Goal: Task Accomplishment & Management: Complete application form

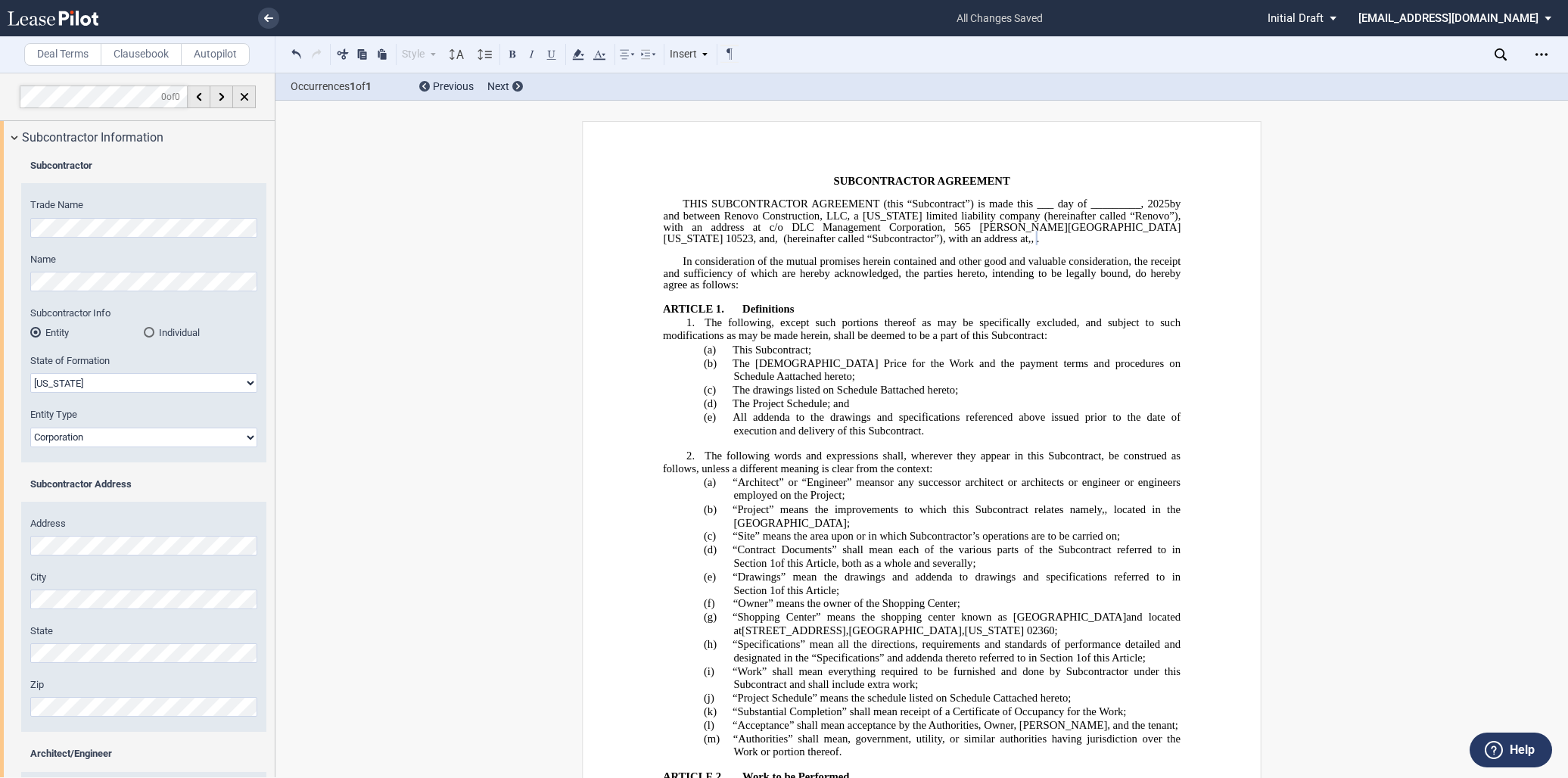
select select "[US_STATE]"
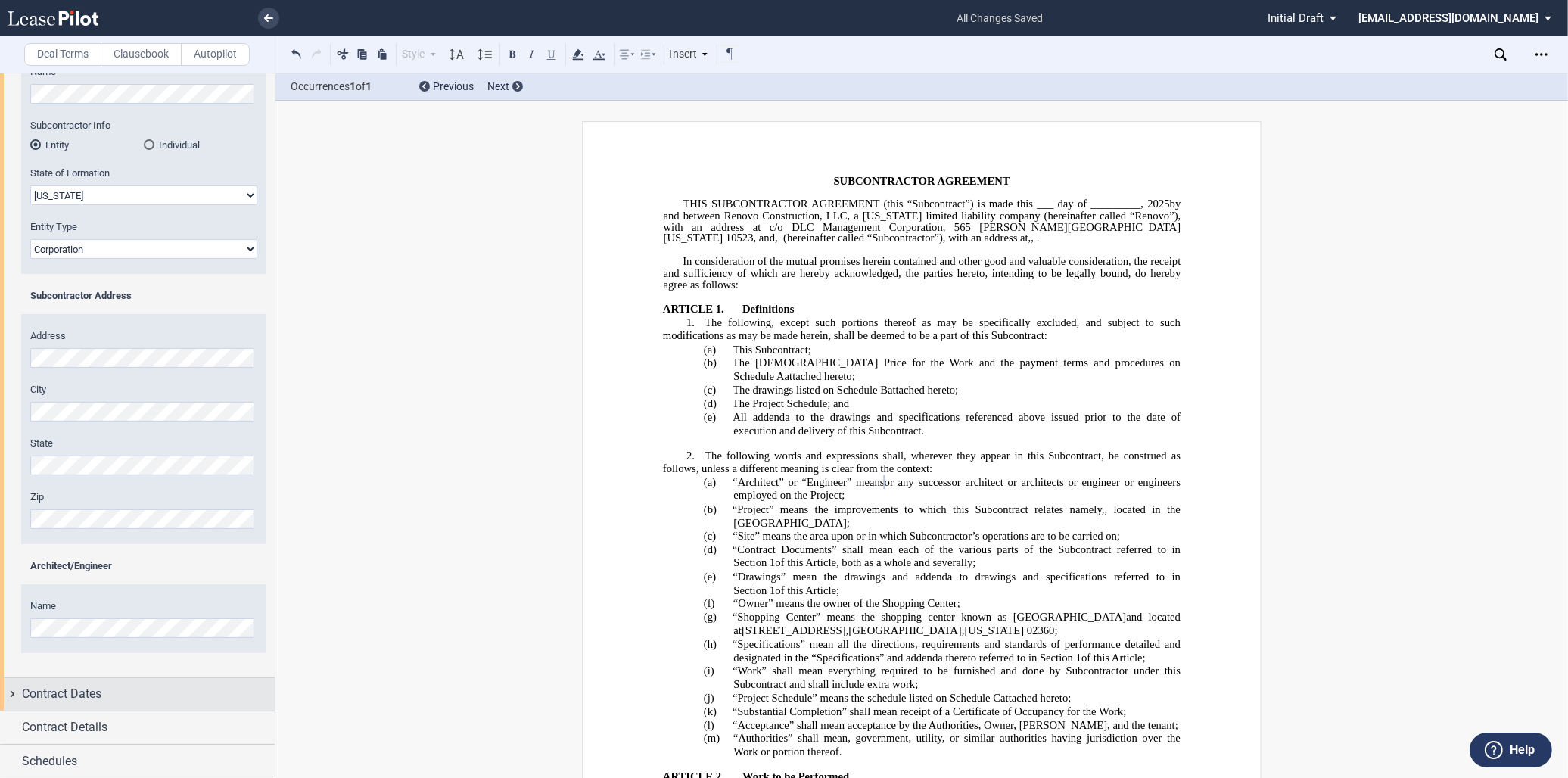
click at [85, 691] on span "Contract Dates" at bounding box center [62, 694] width 80 height 19
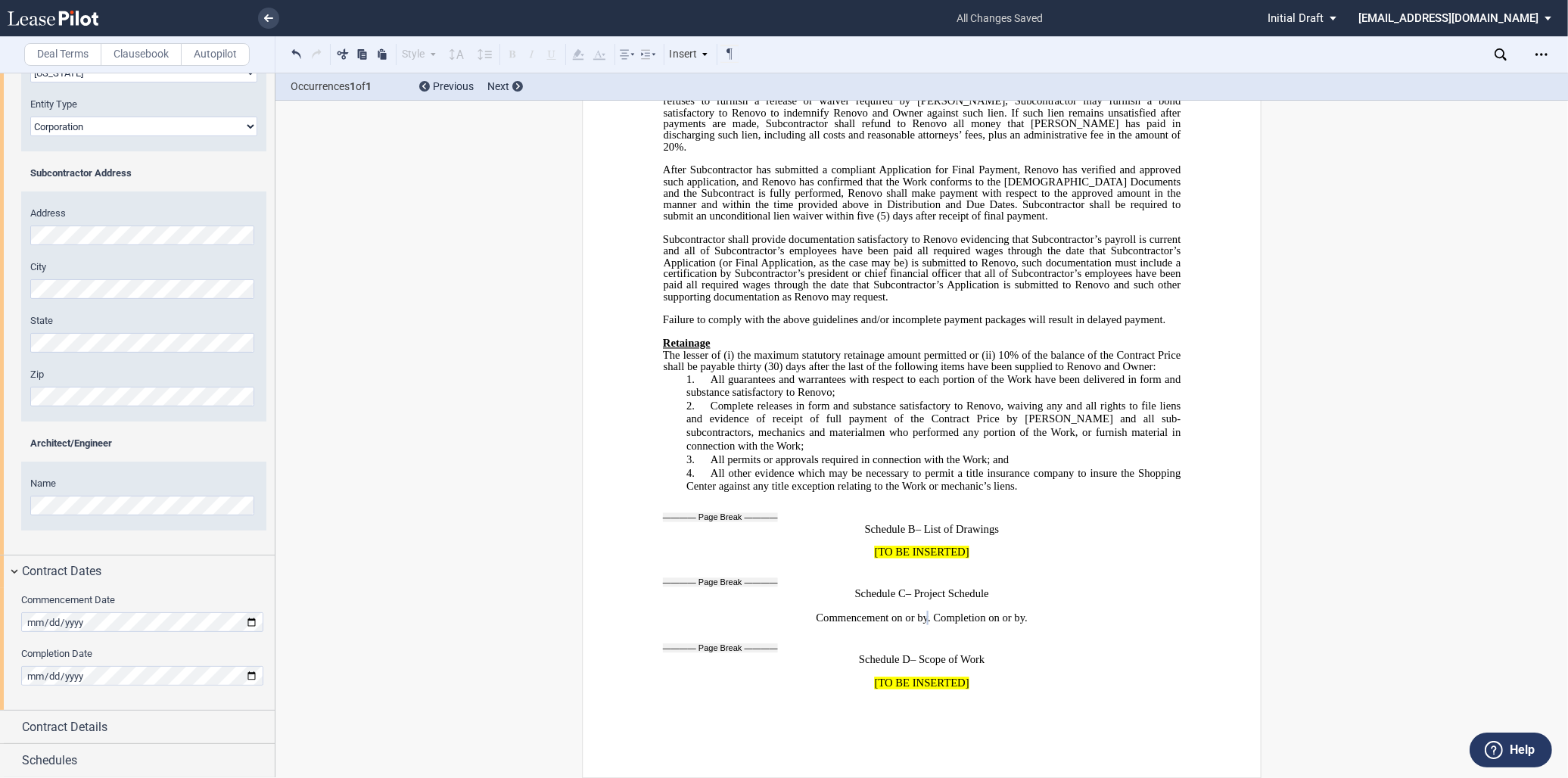
scroll to position [10163, 0]
click at [64, 730] on span "Contract Details" at bounding box center [65, 727] width 85 height 19
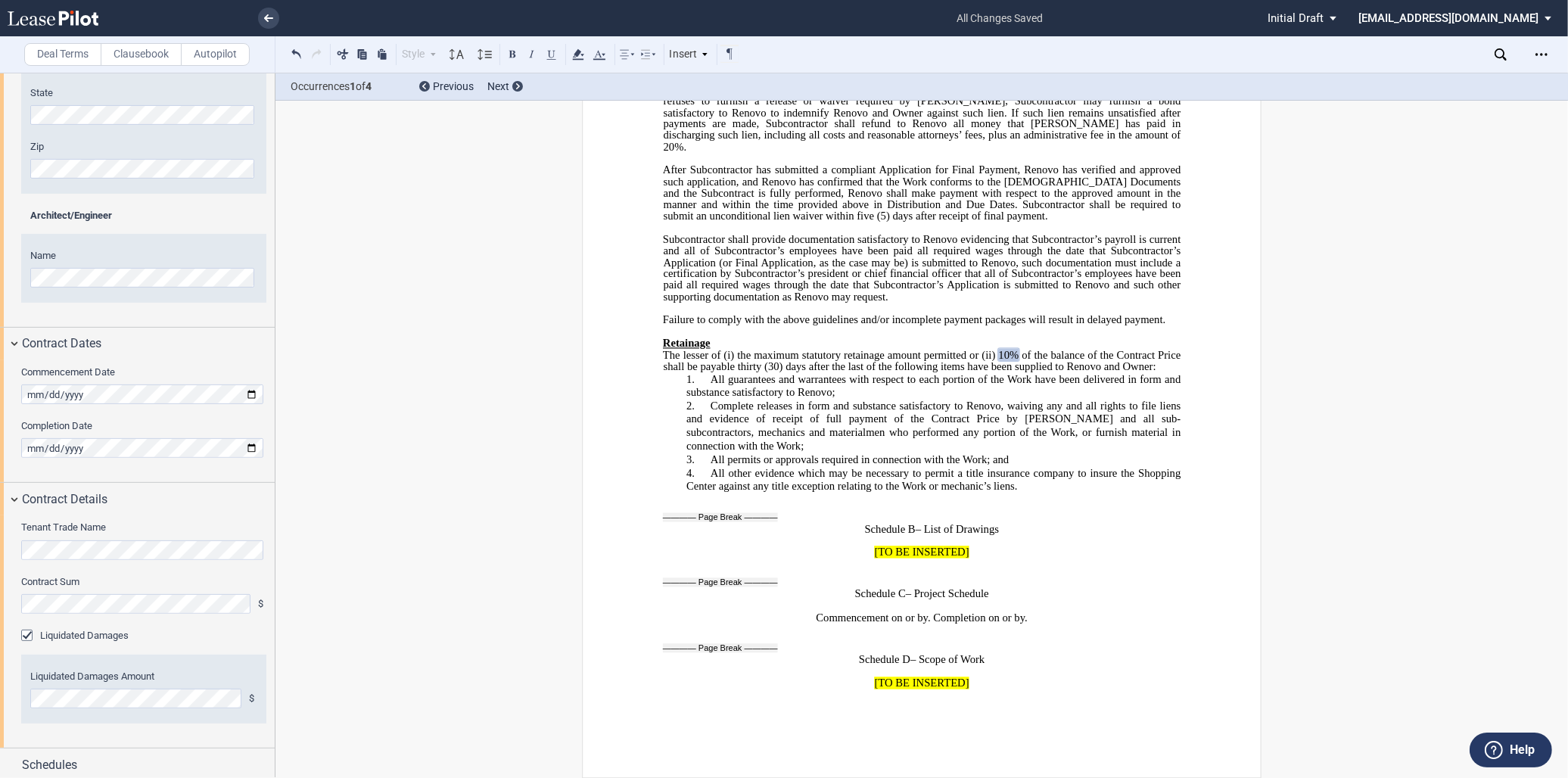
scroll to position [542, 0]
click at [45, 747] on div "Third-Party Building Information Building Name Building Address Street Address …" at bounding box center [137, 179] width 275 height 1198
click at [44, 747] on div "Schedules" at bounding box center [137, 760] width 275 height 32
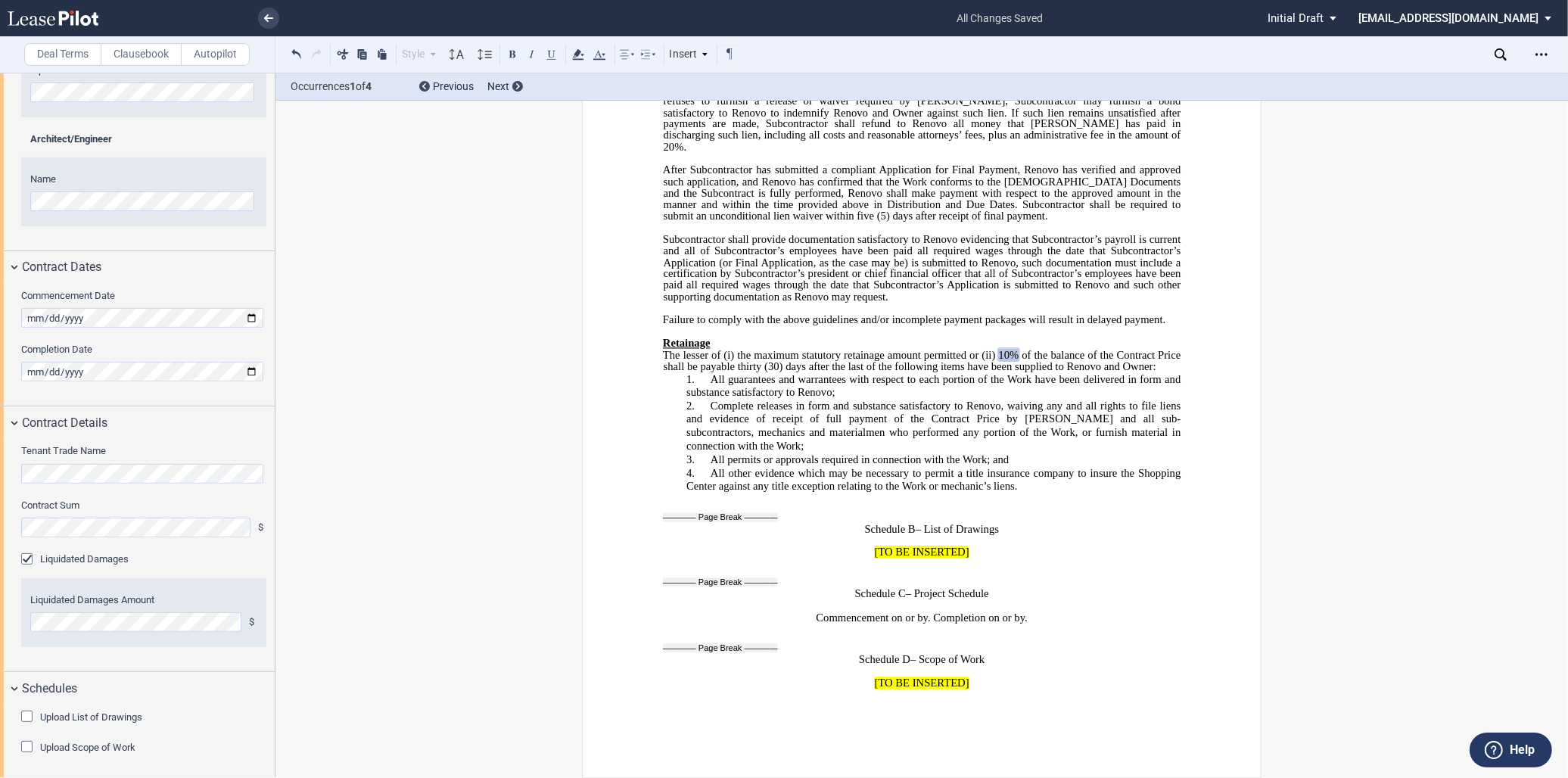
scroll to position [617, 0]
click at [27, 711] on div "Upload List of Drawings" at bounding box center [29, 716] width 15 height 15
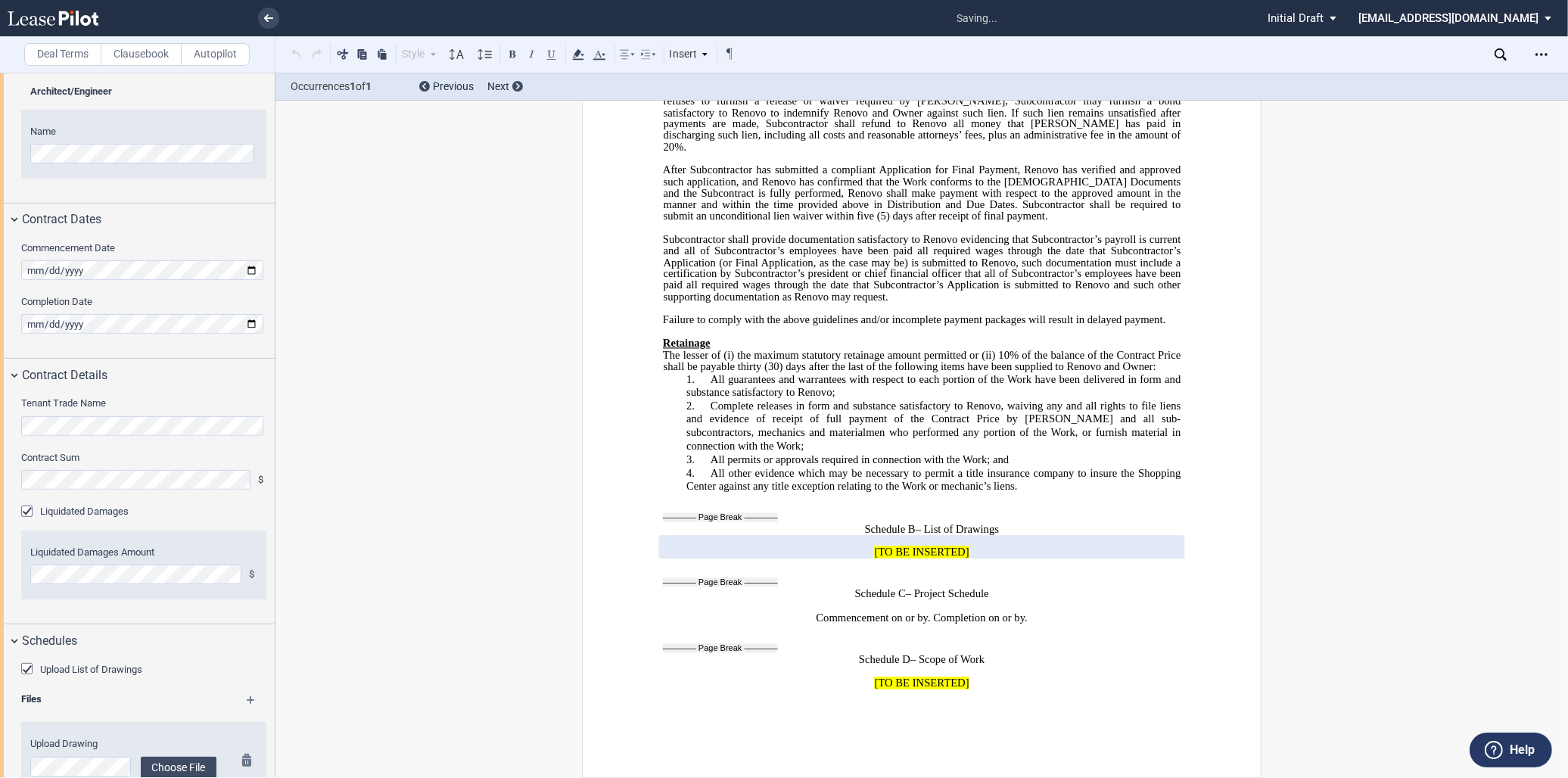
scroll to position [750, 0]
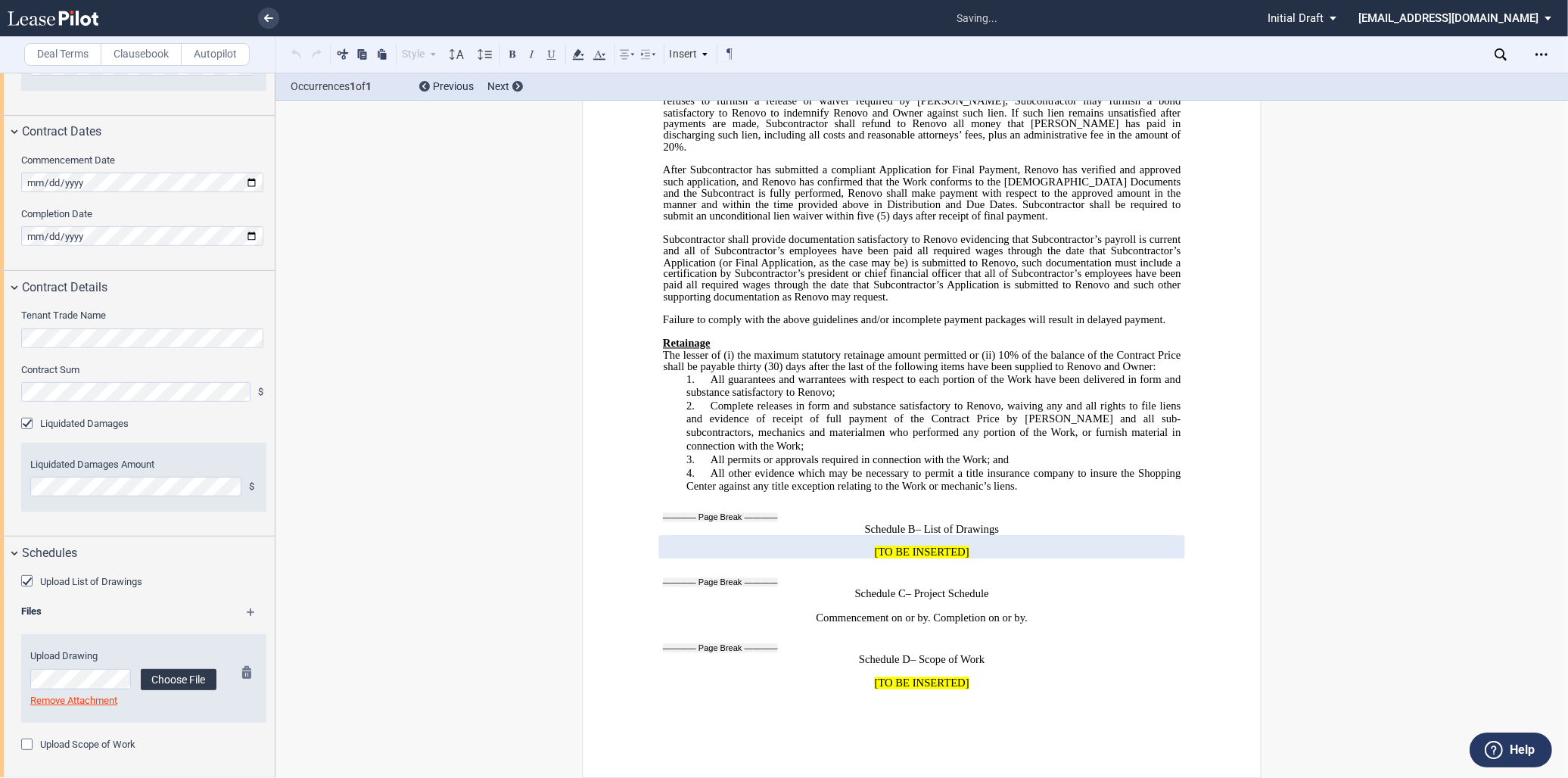
click at [201, 676] on label "Choose File" at bounding box center [179, 679] width 76 height 21
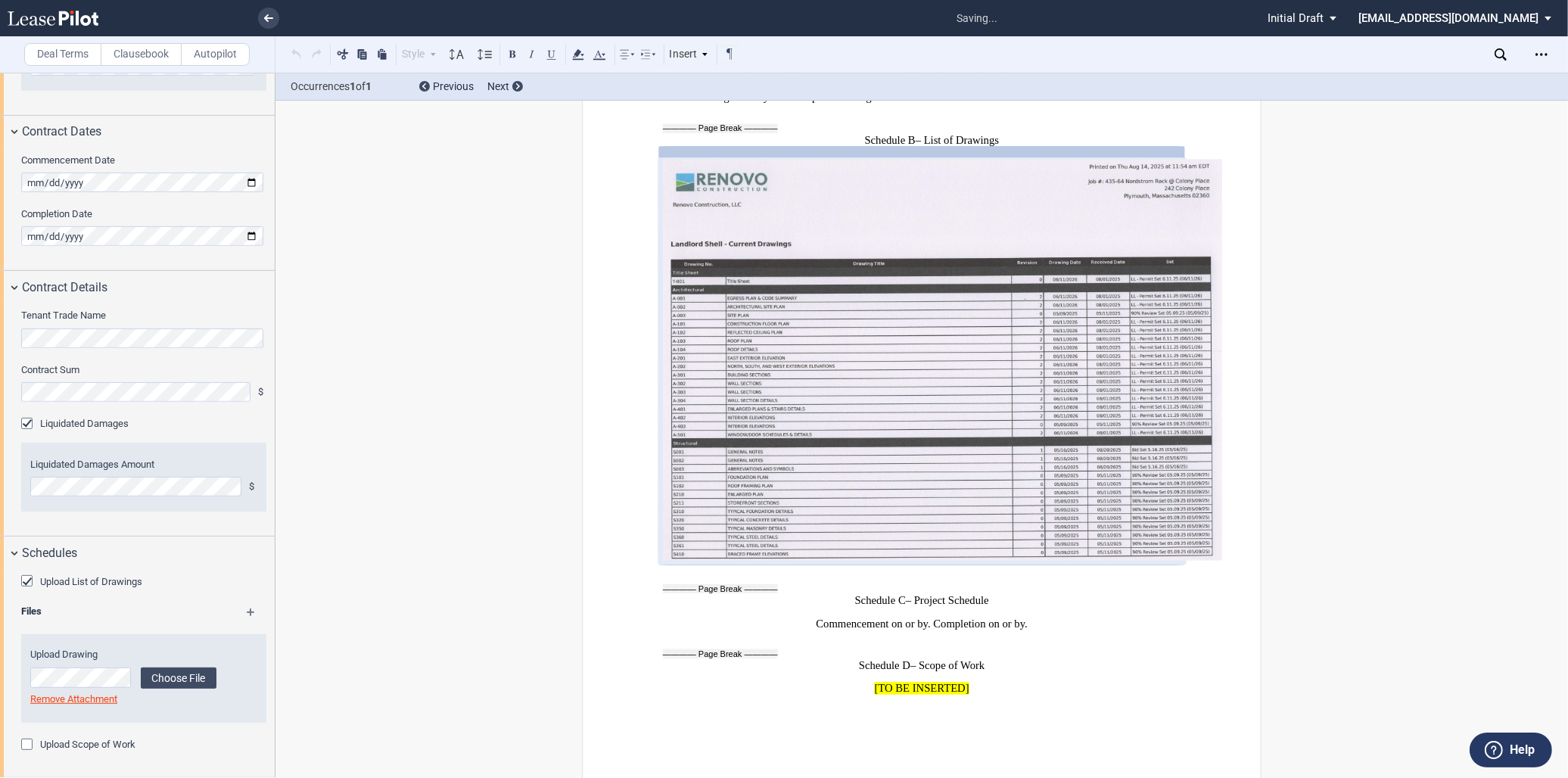
click at [251, 609] on md-icon at bounding box center [257, 618] width 22 height 19
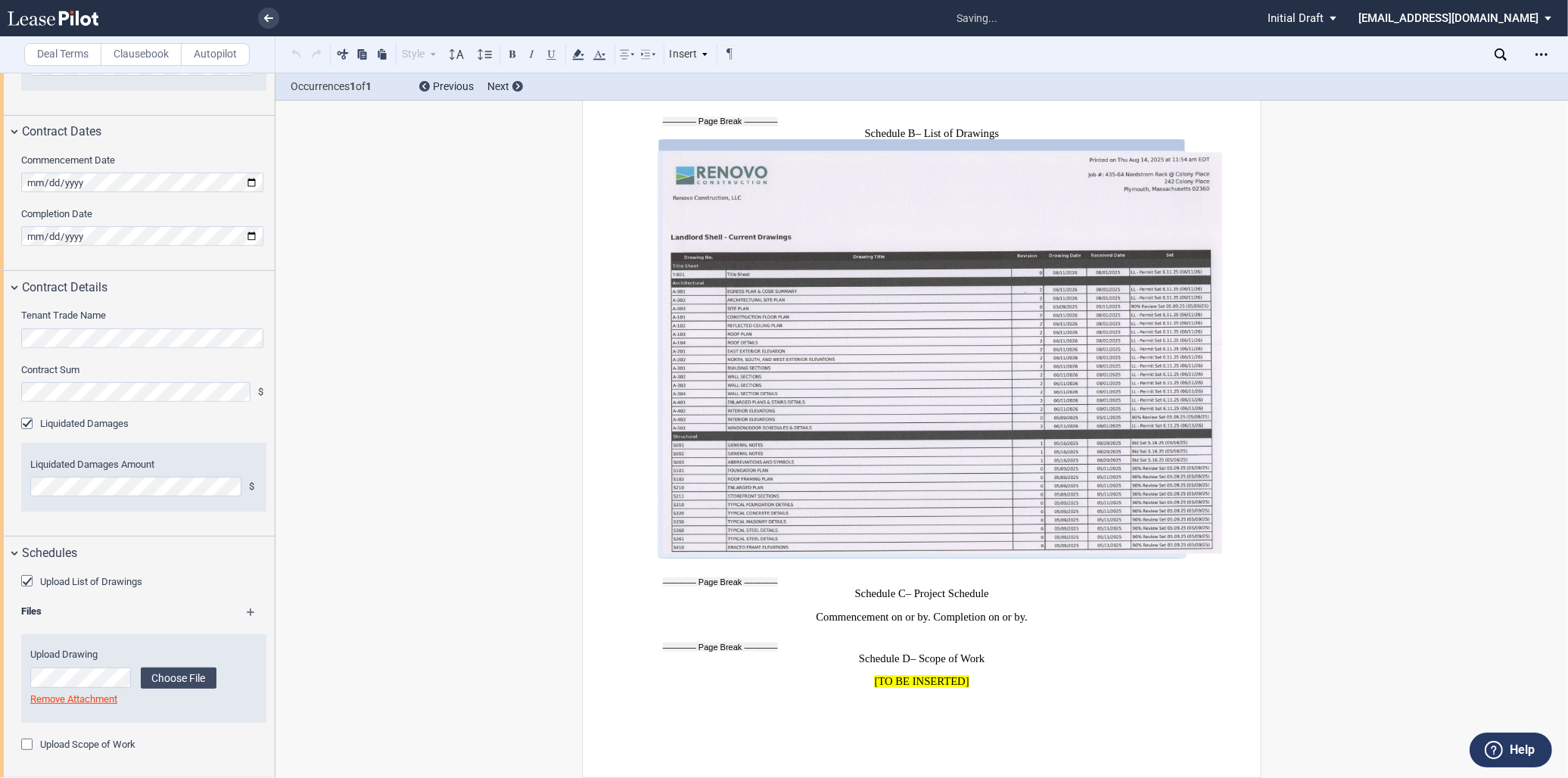
scroll to position [10509, 0]
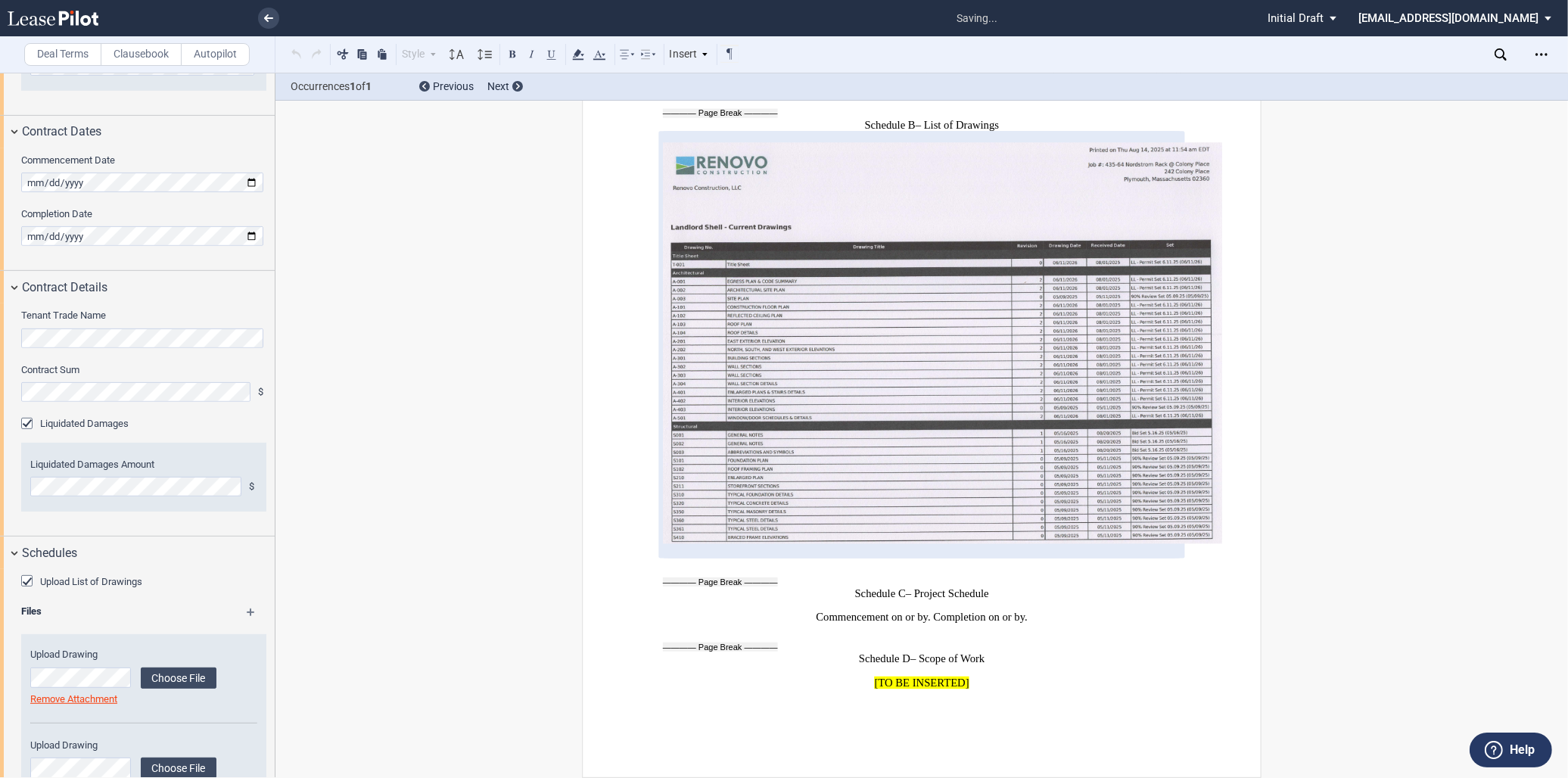
click at [250, 609] on md-icon at bounding box center [257, 618] width 22 height 19
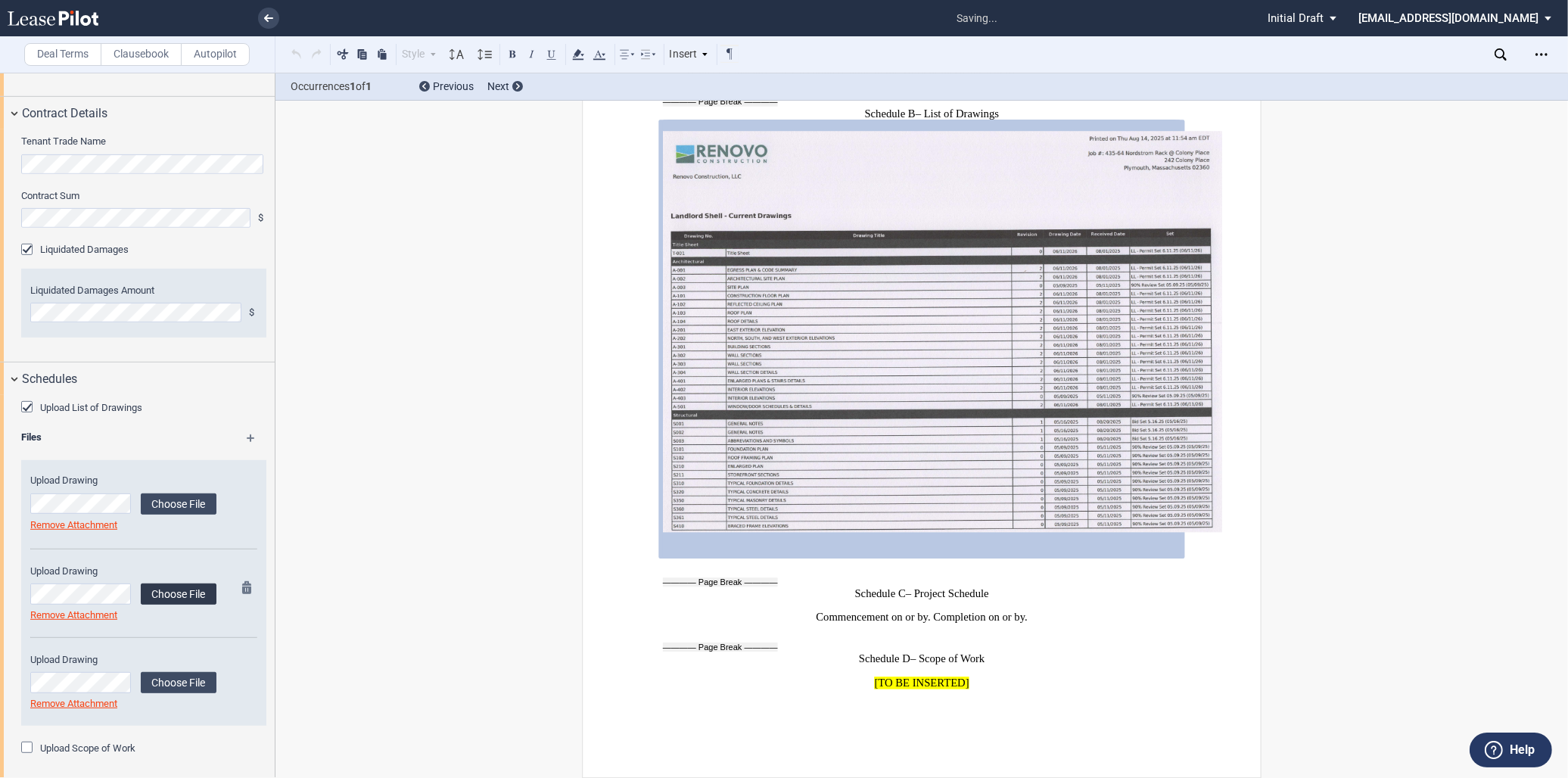
scroll to position [928, 0]
click at [185, 584] on label "Choose File" at bounding box center [179, 590] width 76 height 21
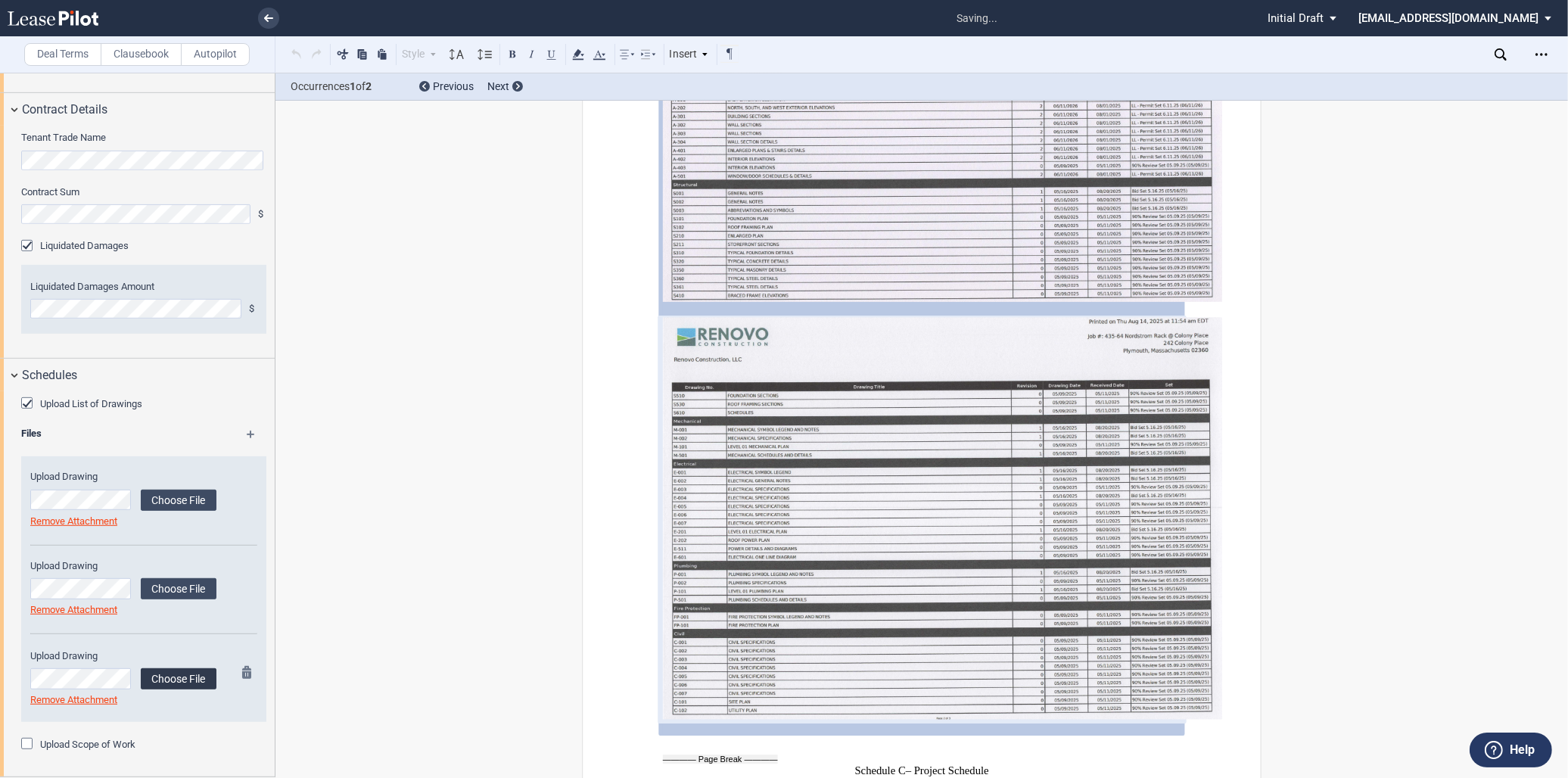
scroll to position [10624, 0]
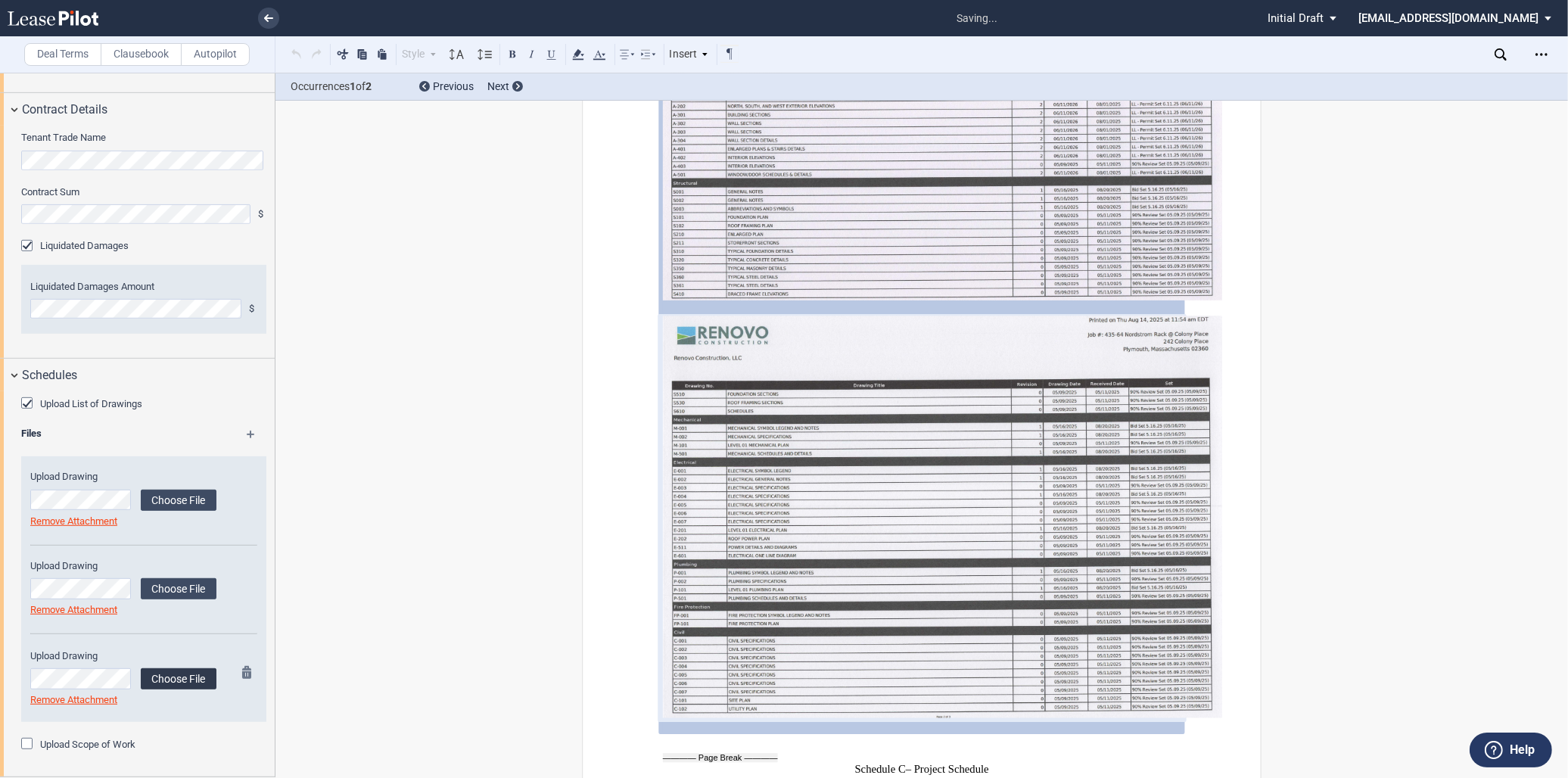
click at [174, 676] on label "Choose File" at bounding box center [179, 678] width 76 height 21
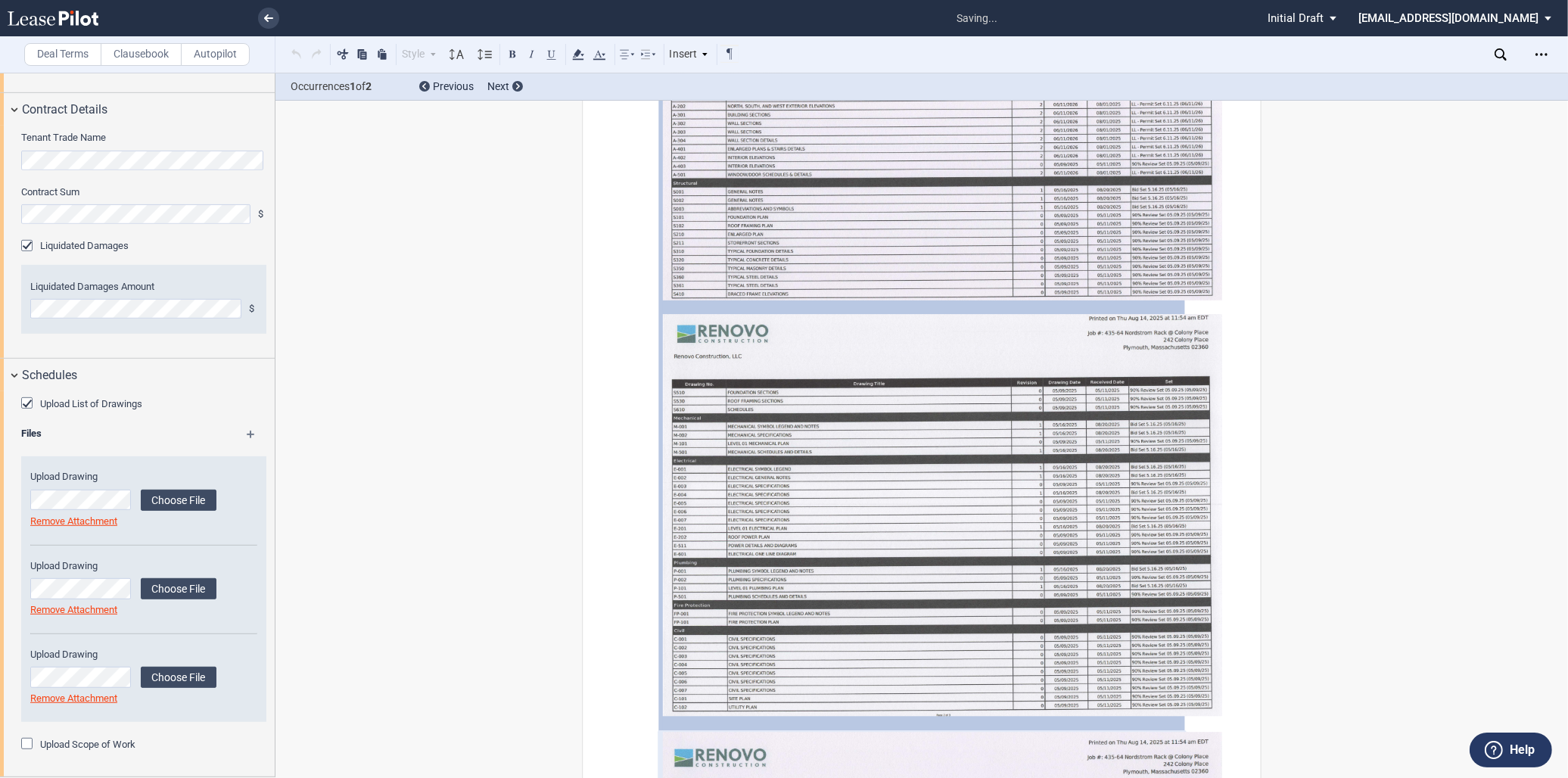
click at [116, 747] on label "Upload Scope of Work" at bounding box center [87, 745] width 95 height 14
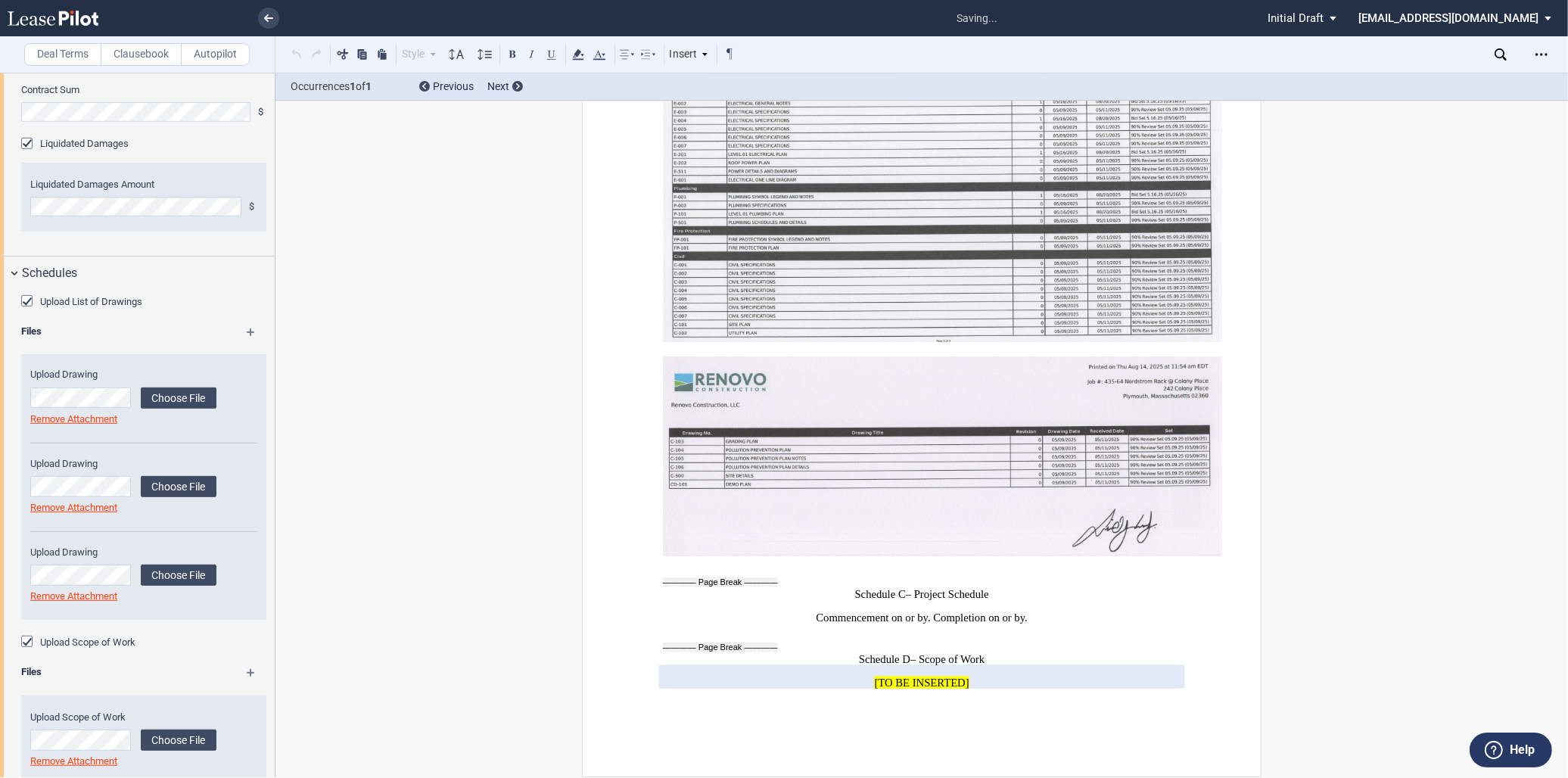
scroll to position [1060, 0]
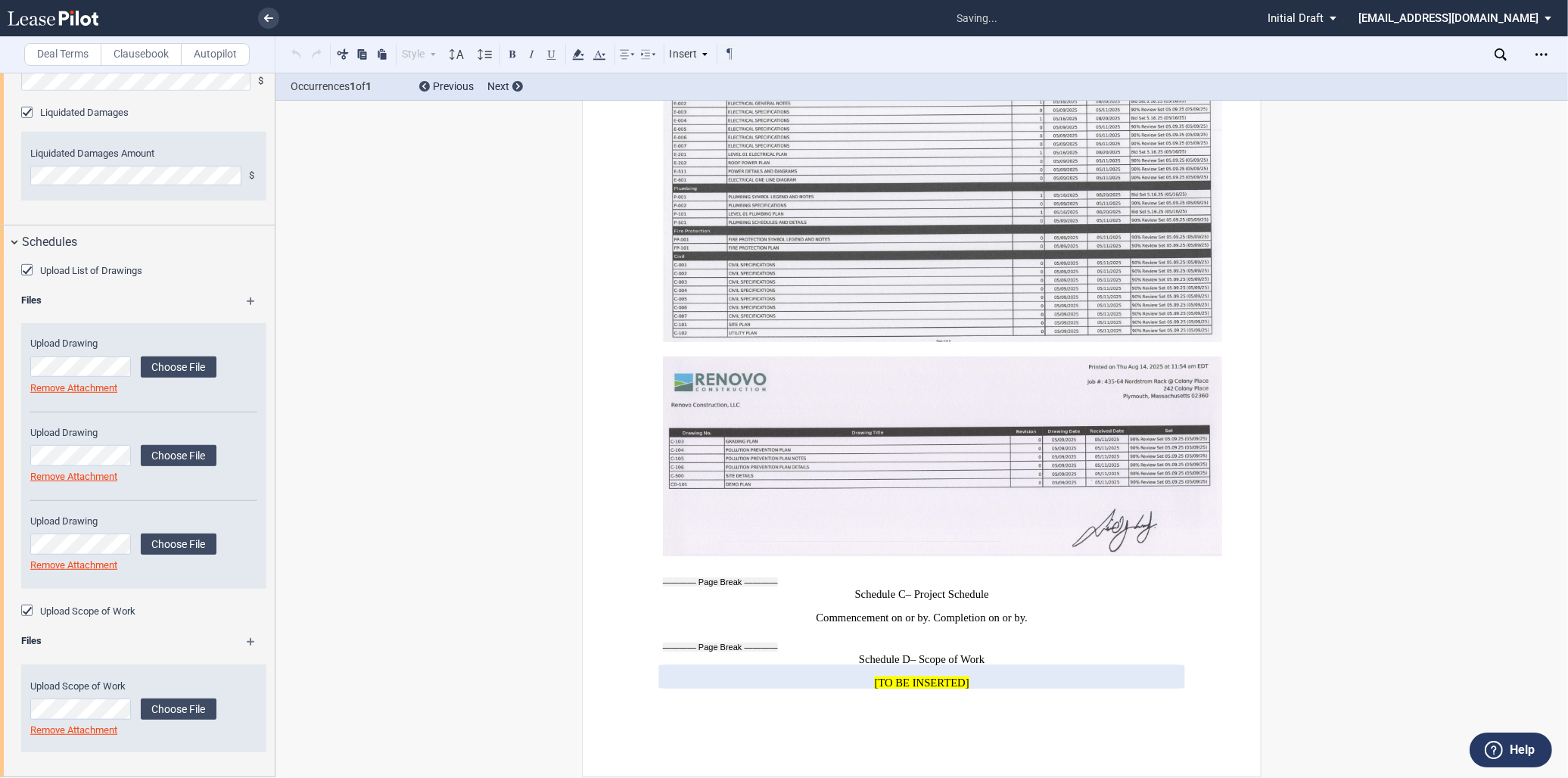
click at [250, 641] on md-icon at bounding box center [257, 647] width 22 height 19
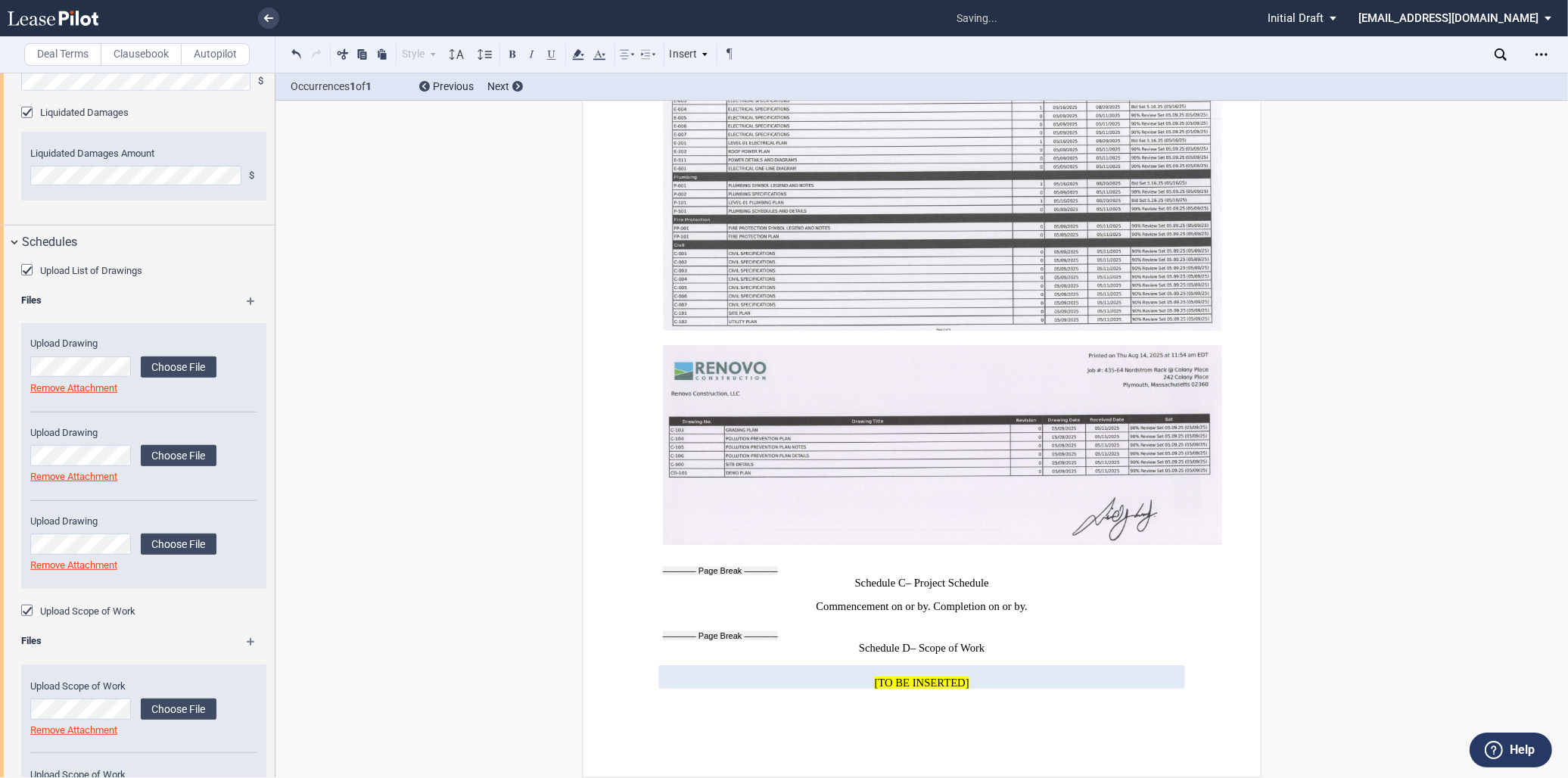
click at [250, 645] on md-icon at bounding box center [257, 647] width 22 height 19
click at [250, 646] on md-icon at bounding box center [257, 647] width 22 height 19
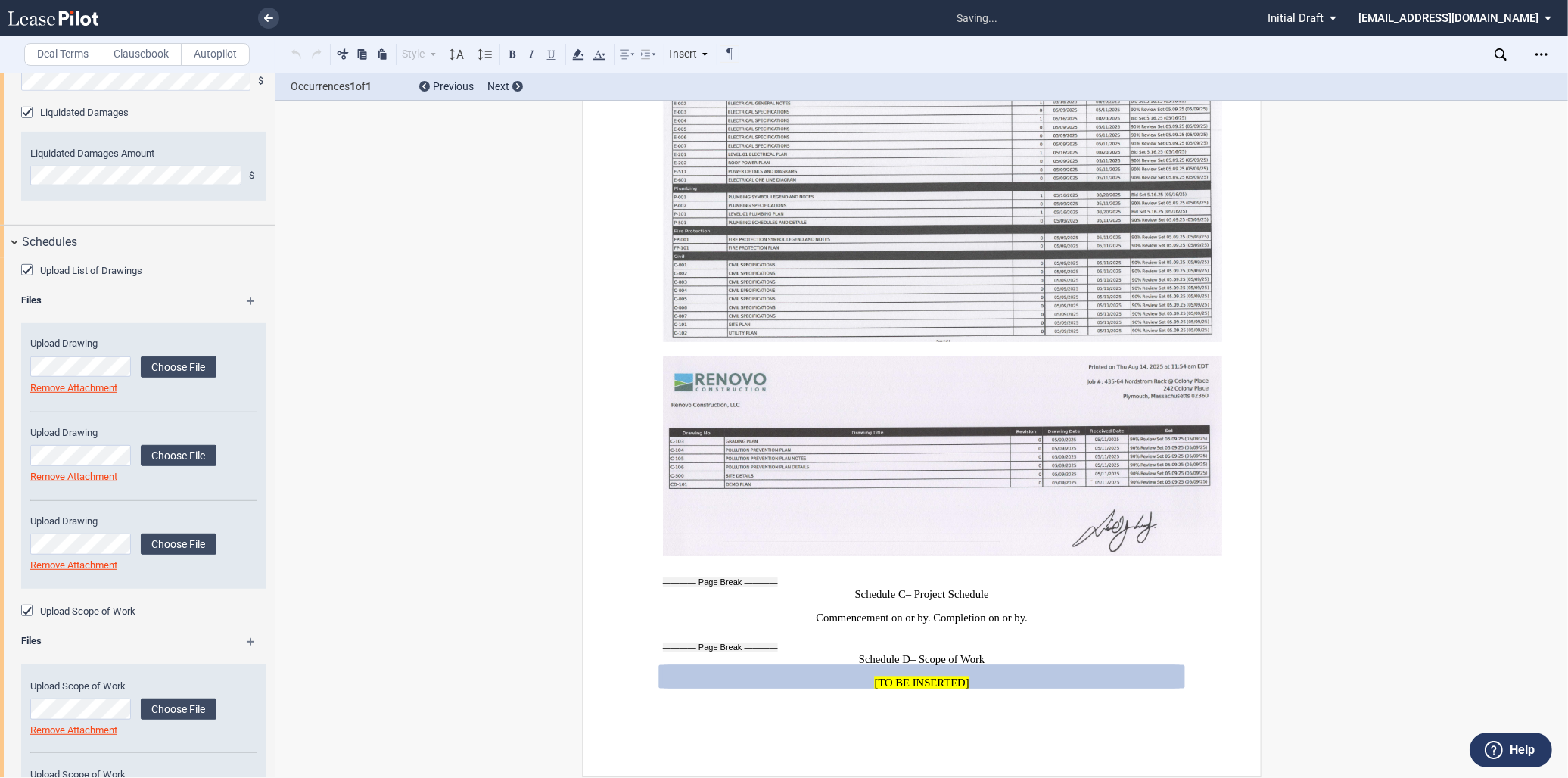
click at [250, 646] on md-icon at bounding box center [257, 647] width 22 height 19
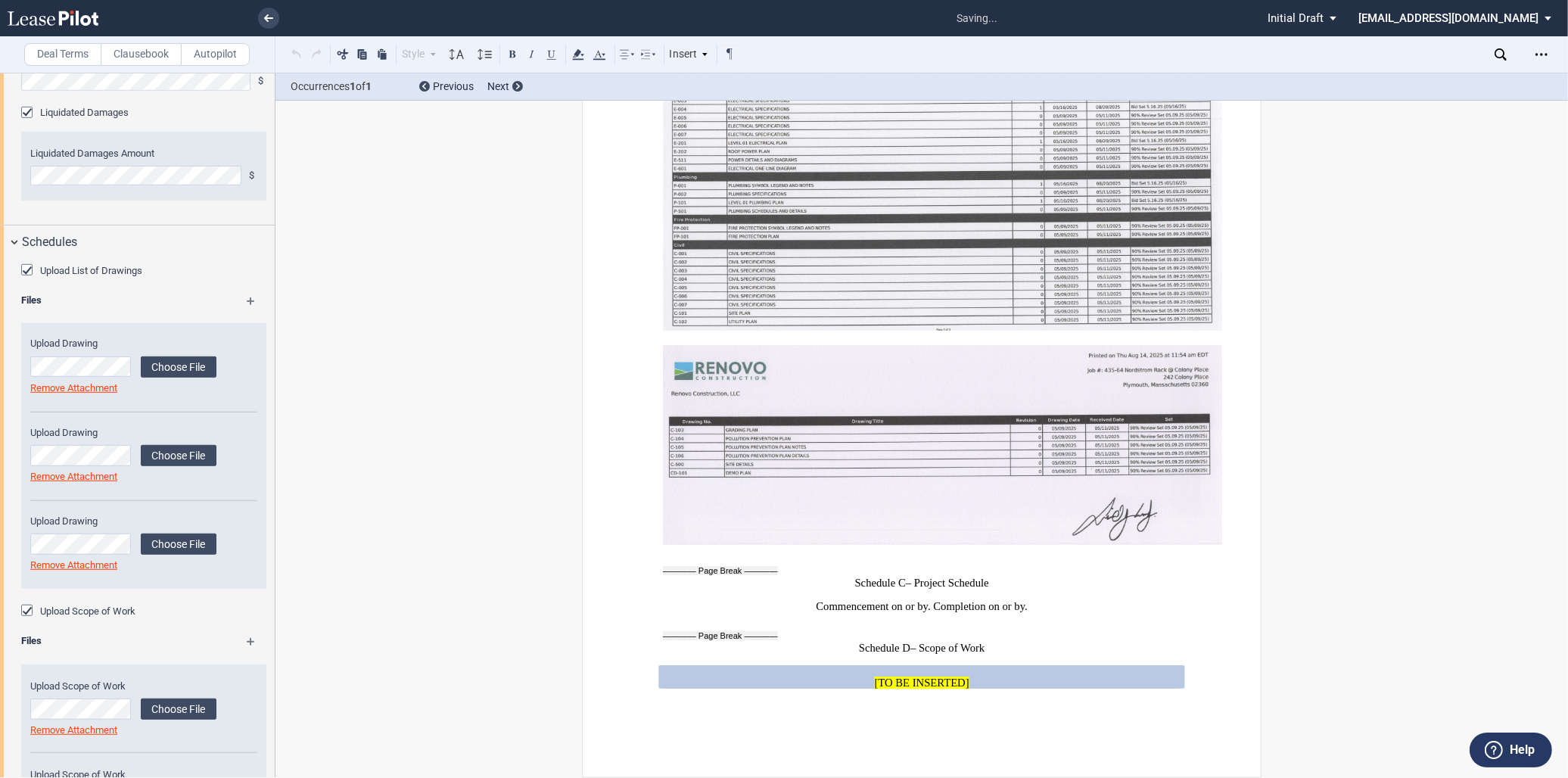
click at [250, 646] on md-icon at bounding box center [257, 647] width 22 height 19
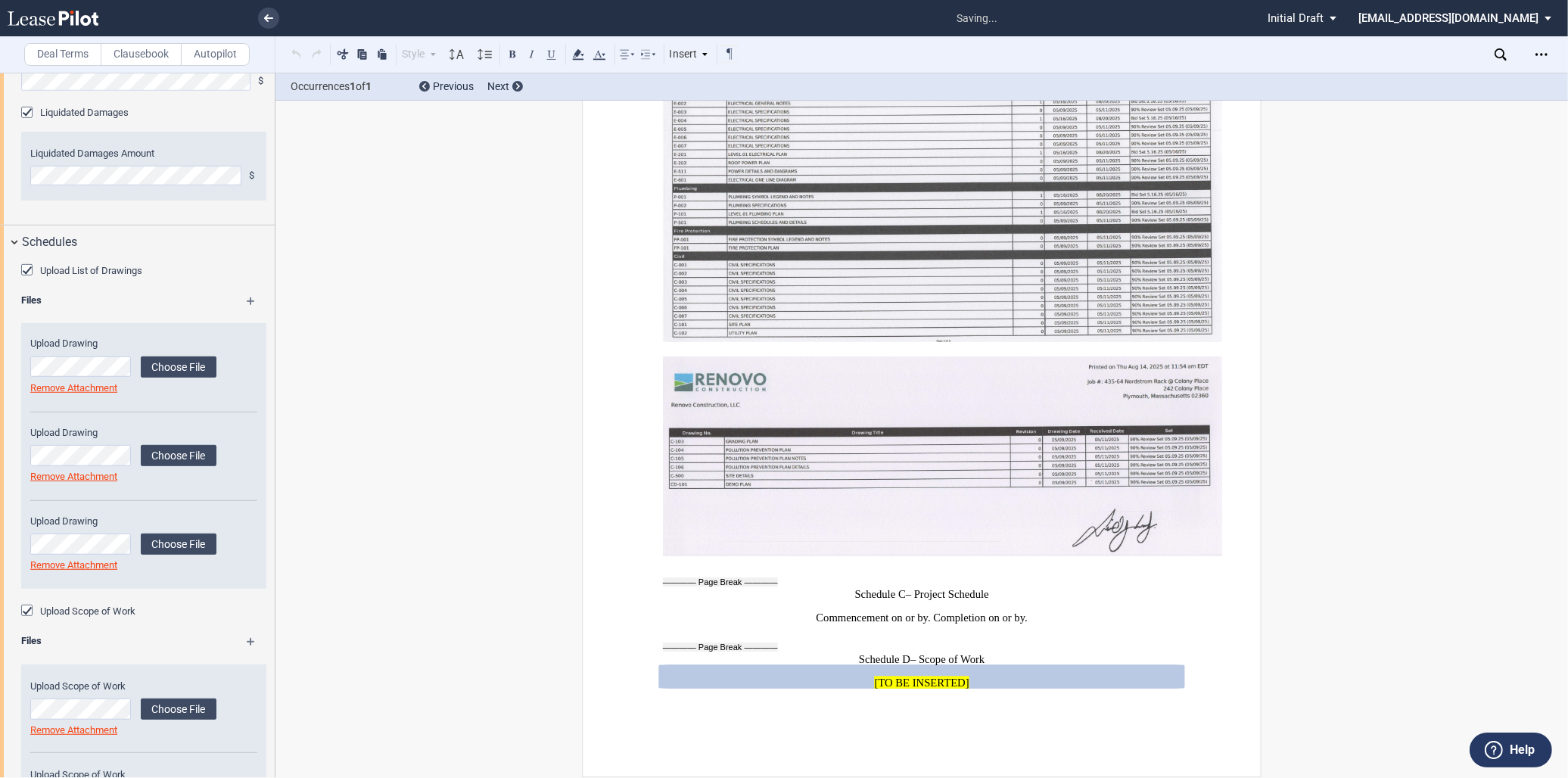
click at [250, 646] on md-icon at bounding box center [257, 647] width 22 height 19
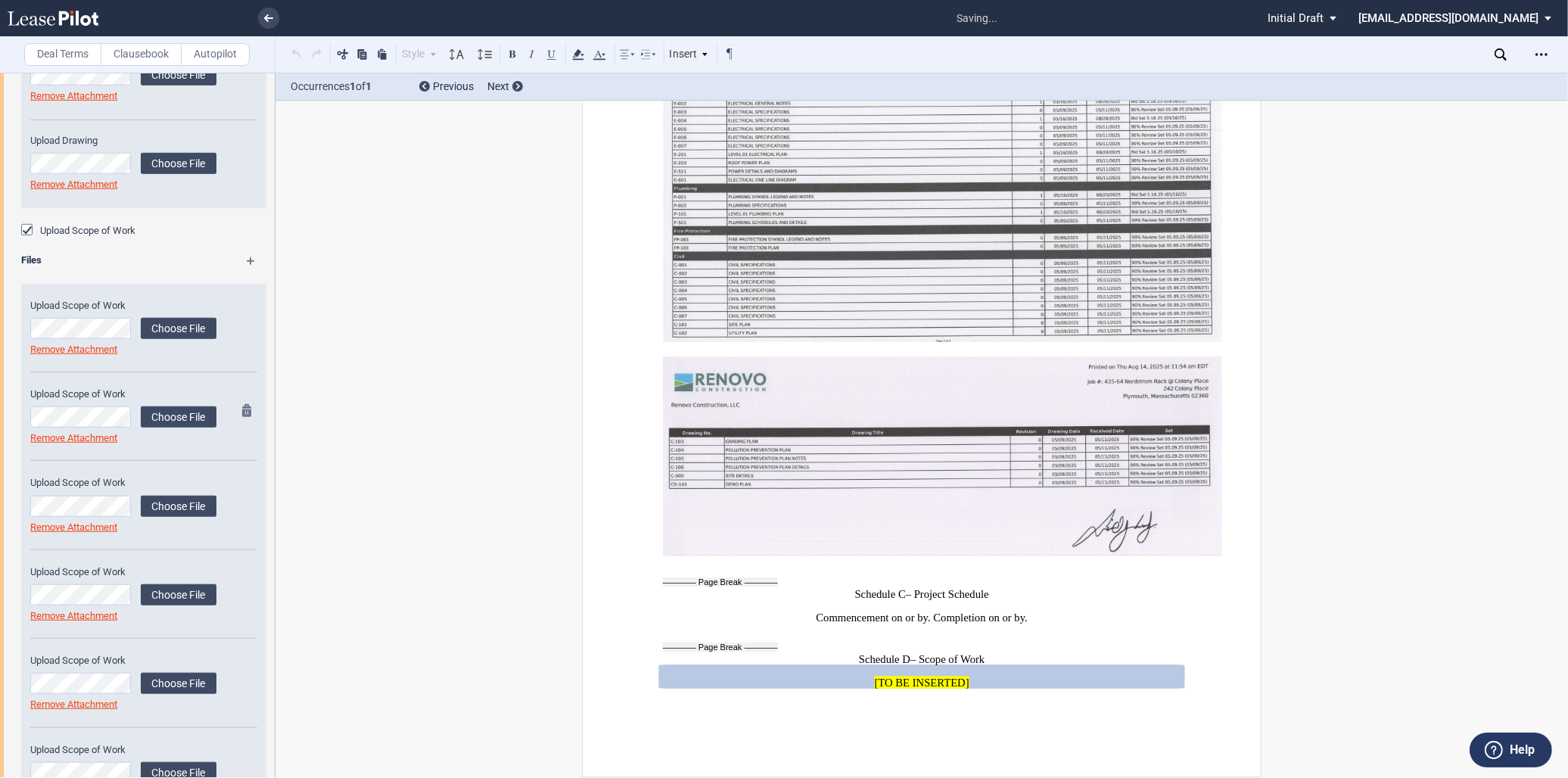
scroll to position [1481, 0]
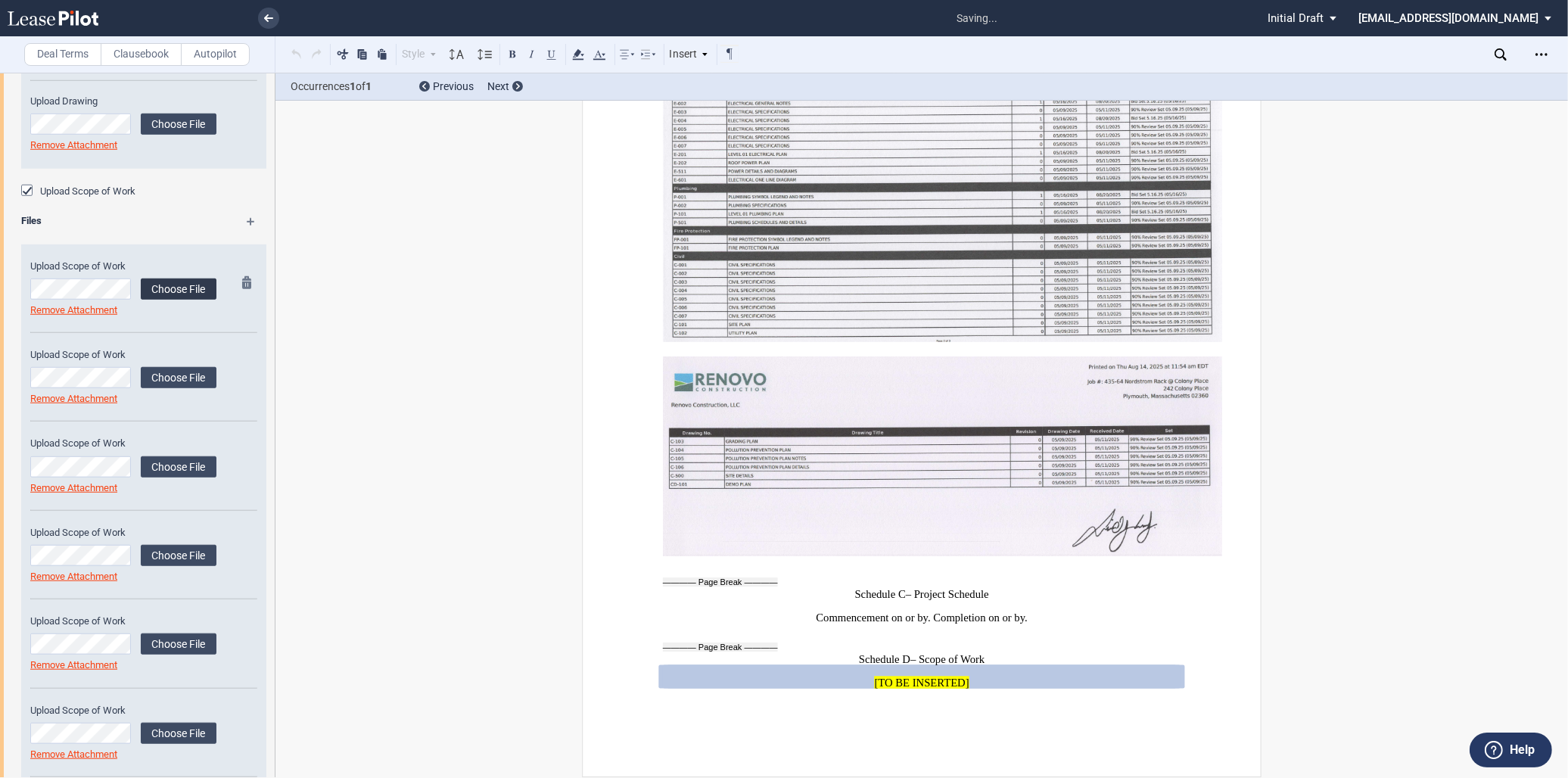
click at [157, 292] on label "Choose File" at bounding box center [179, 289] width 76 height 21
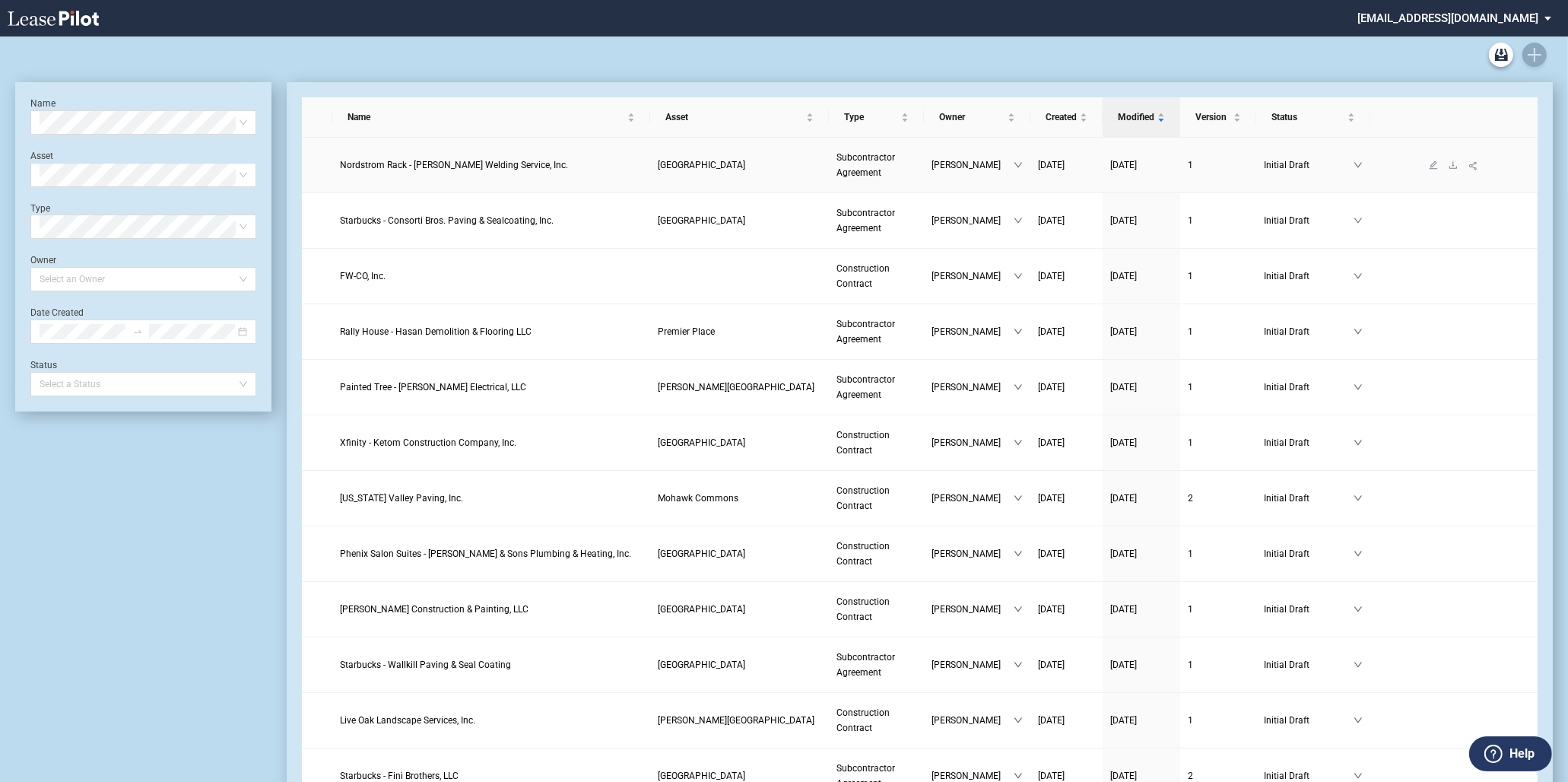
click at [463, 166] on span "Nordstrom Rack - D. Cronin's Welding Service, Inc." at bounding box center [453, 165] width 228 height 10
click at [529, 168] on span "Nordstrom Rack - D. Cronin's Welding Service, Inc." at bounding box center [453, 165] width 228 height 10
click at [529, 169] on span "Nordstrom Rack - D. Cronin's Welding Service, Inc." at bounding box center [453, 165] width 228 height 10
